Goal: Task Accomplishment & Management: Use online tool/utility

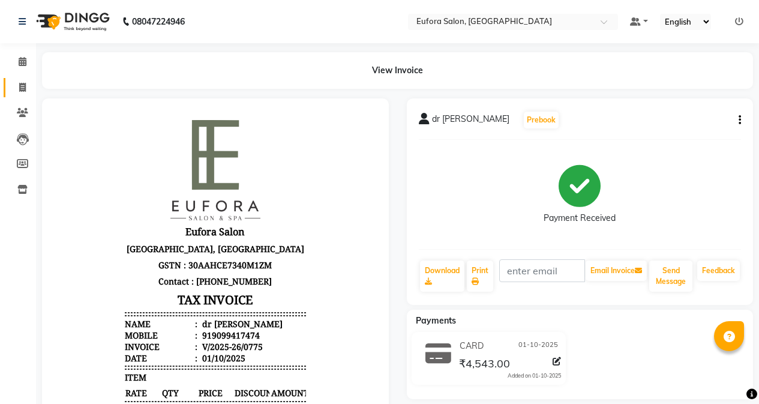
click at [19, 94] on span at bounding box center [22, 88] width 21 height 14
select select "service"
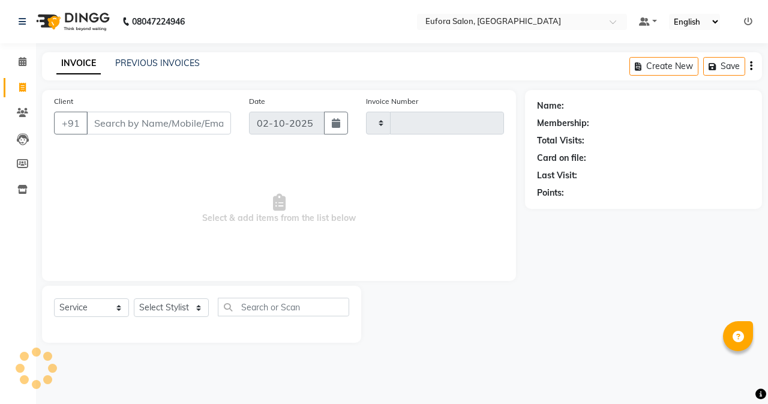
click at [21, 89] on icon at bounding box center [22, 87] width 7 height 9
select select "service"
type input "0776"
select select "6684"
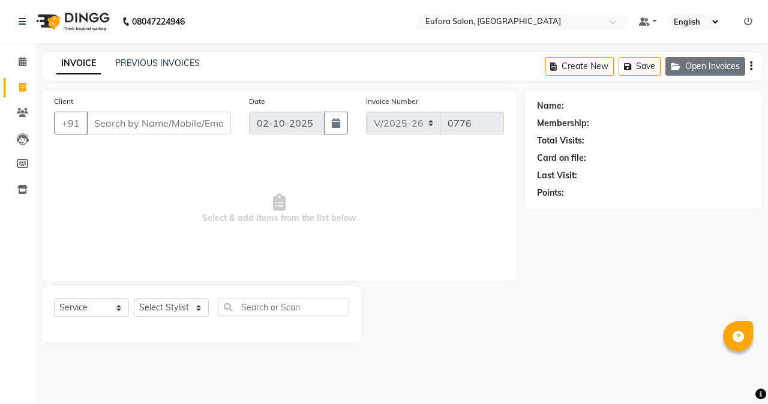
click at [727, 62] on button "Open Invoices" at bounding box center [705, 66] width 80 height 19
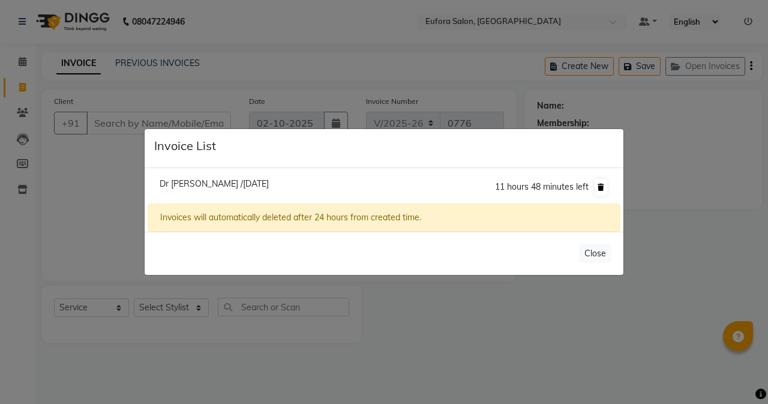
click at [602, 185] on icon at bounding box center [601, 187] width 7 height 7
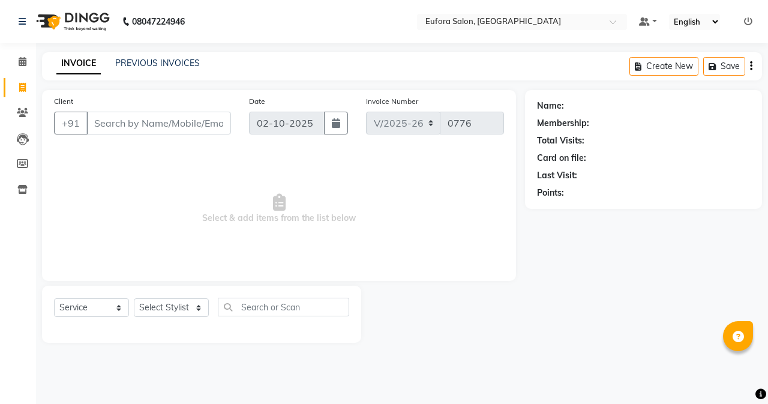
click at [749, 23] on icon at bounding box center [748, 21] width 8 height 8
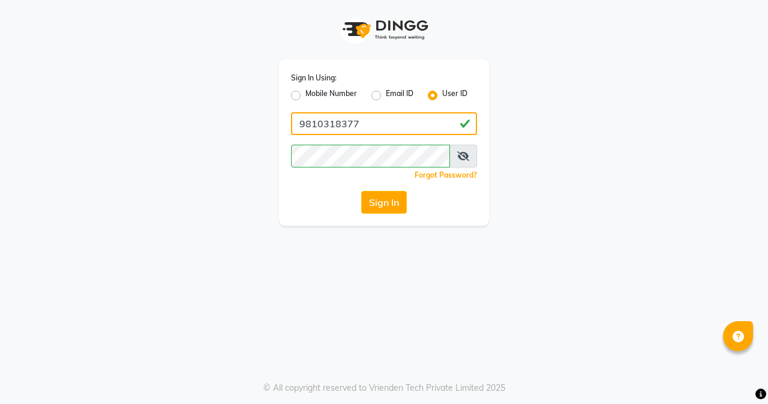
drag, startPoint x: 372, startPoint y: 118, endPoint x: 256, endPoint y: 115, distance: 115.9
click at [256, 115] on div "Sign In Using: Mobile Number Email ID User ID 9810318377 Remember me Forgot Pas…" at bounding box center [384, 113] width 684 height 226
type input "euforasalon"
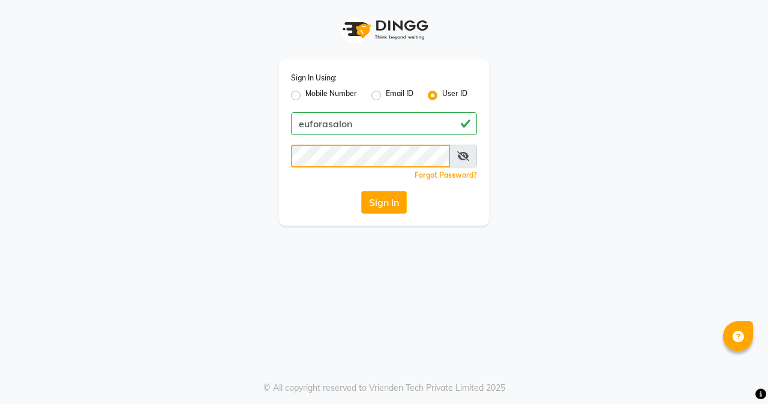
click at [250, 155] on div "Sign In Using: Mobile Number Email ID User ID euforasalon Remember me Forgot Pa…" at bounding box center [384, 113] width 684 height 226
click at [397, 205] on button "Sign In" at bounding box center [384, 202] width 46 height 23
